Goal: Task Accomplishment & Management: Manage account settings

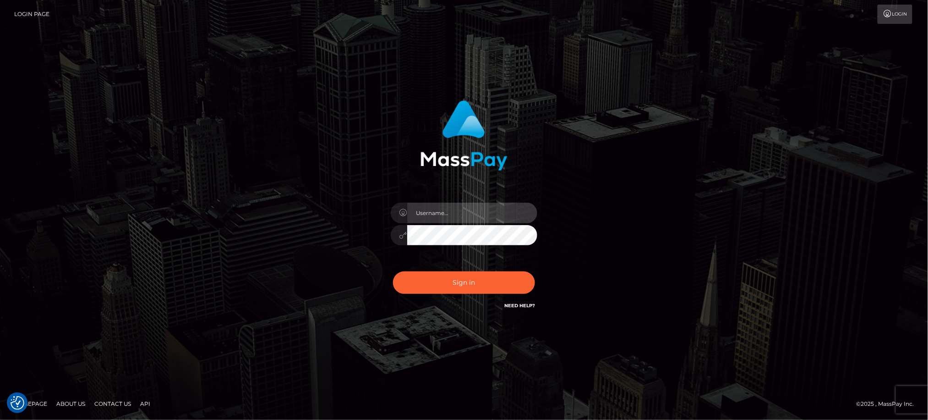
type input "Jiecel"
click at [464, 283] on button "Sign in" at bounding box center [464, 282] width 142 height 22
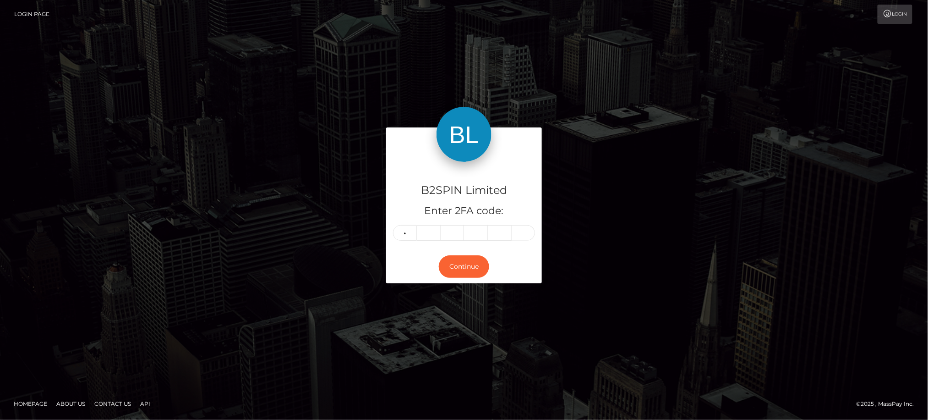
type input "7"
type input "3"
type input "4"
type input "6"
type input "9"
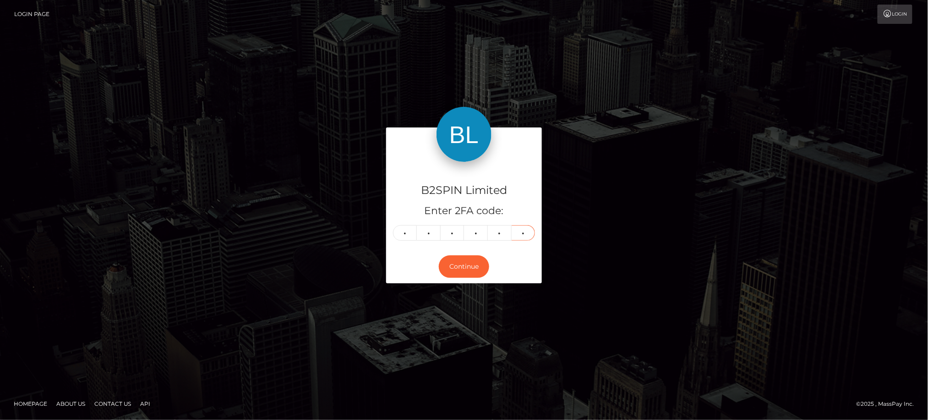
type input "0"
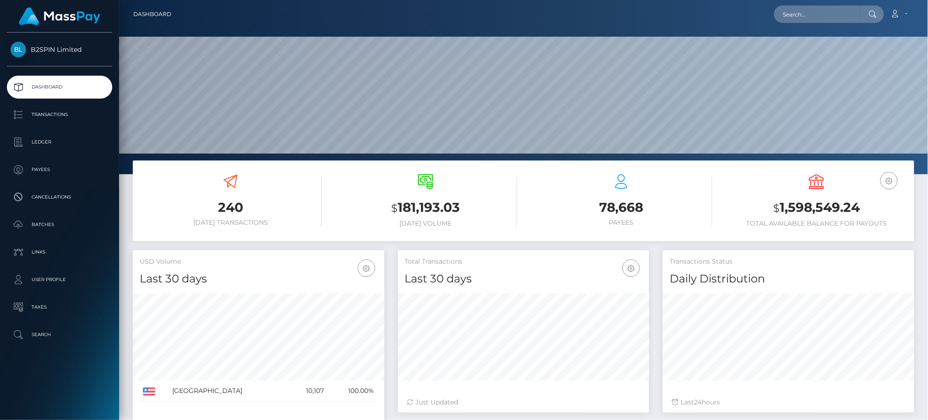
scroll to position [162, 251]
drag, startPoint x: 782, startPoint y: 210, endPoint x: 864, endPoint y: 209, distance: 81.1
click at [864, 209] on h3 "$ 1,598,549.24" at bounding box center [817, 207] width 182 height 19
copy h3 "1,598,549.24"
